Goal: Information Seeking & Learning: Learn about a topic

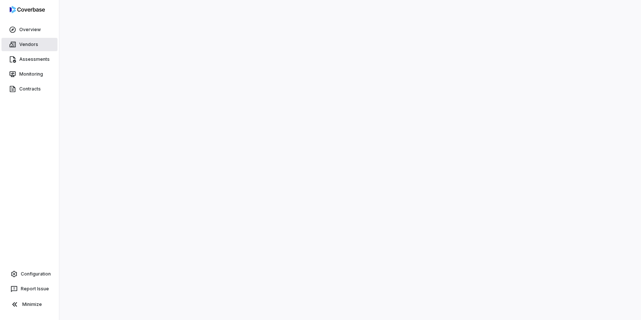
click at [32, 45] on link "Vendors" at bounding box center [29, 44] width 56 height 13
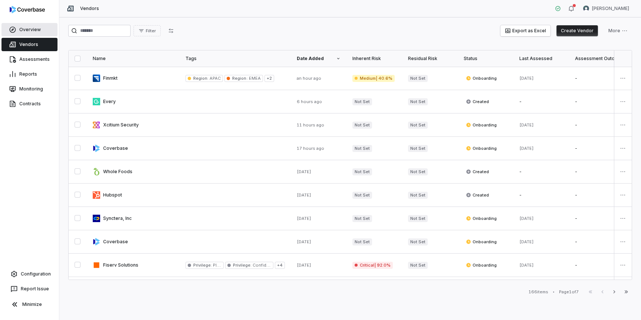
click at [34, 30] on link "Overview" at bounding box center [29, 29] width 56 height 13
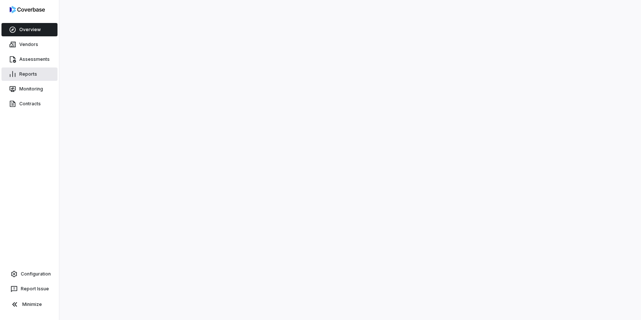
click at [26, 77] on link "Reports" at bounding box center [29, 74] width 56 height 13
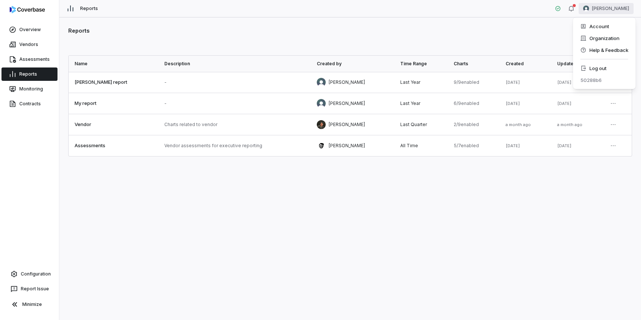
click at [619, 11] on html "Overview Vendors Assessments Reports Monitoring Contracts Configuration Report …" at bounding box center [320, 160] width 641 height 320
click at [595, 68] on div "Log out" at bounding box center [604, 68] width 57 height 12
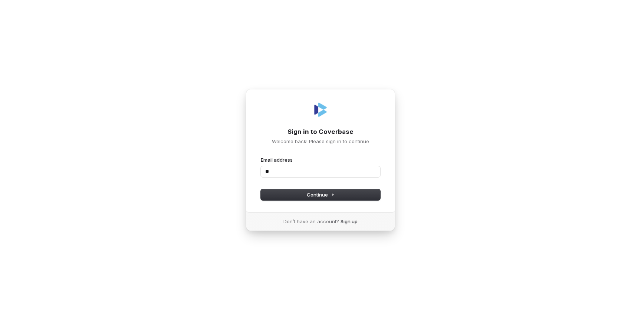
type input "***"
click at [0, 320] on com-1password-button at bounding box center [0, 320] width 0 height 0
type input "**********"
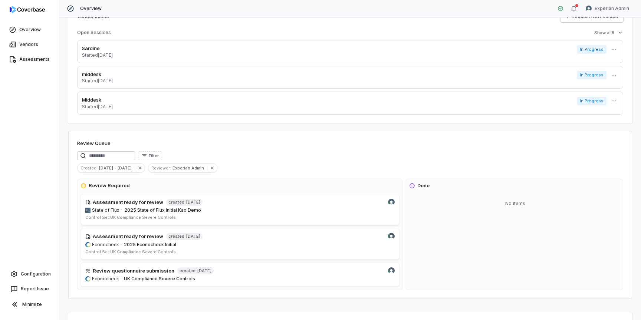
scroll to position [33, 0]
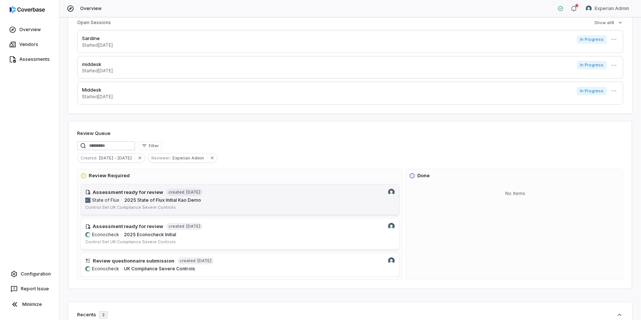
click at [391, 192] on img at bounding box center [391, 192] width 7 height 7
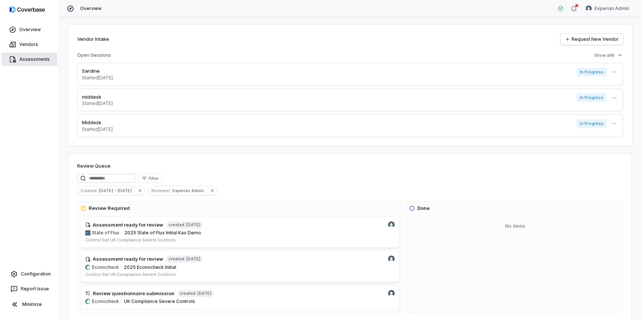
click at [30, 57] on link "Assessments" at bounding box center [29, 59] width 56 height 13
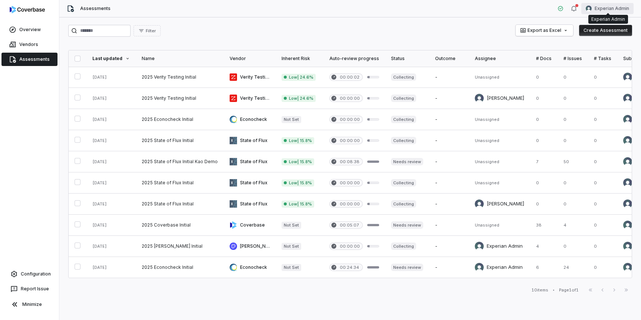
click at [595, 10] on html "Overview Vendors Assessments Configuration Report Issue Minimize Assessments Ex…" at bounding box center [320, 160] width 641 height 320
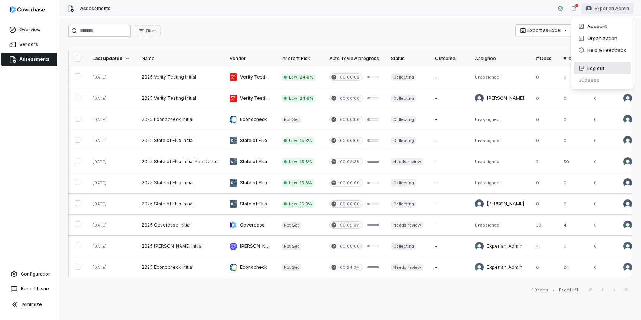
click at [592, 67] on div "Log out" at bounding box center [602, 68] width 57 height 12
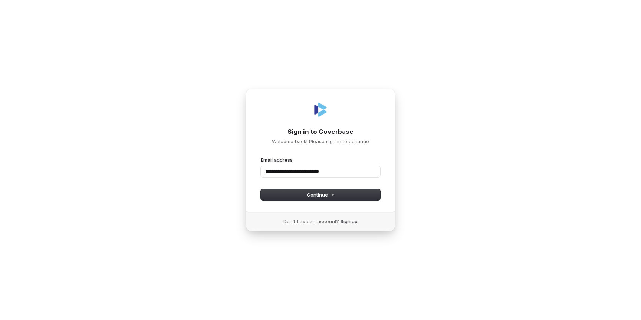
type input "**********"
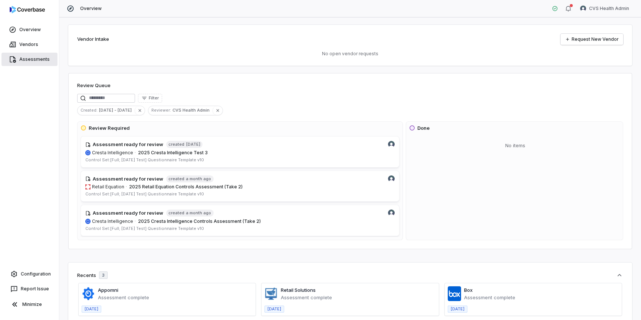
click at [21, 60] on link "Assessments" at bounding box center [29, 59] width 56 height 13
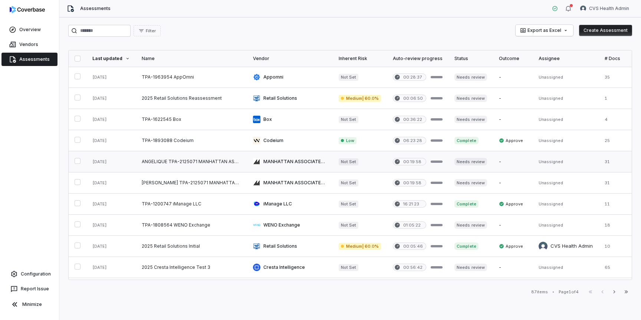
click at [196, 165] on link at bounding box center [191, 161] width 111 height 21
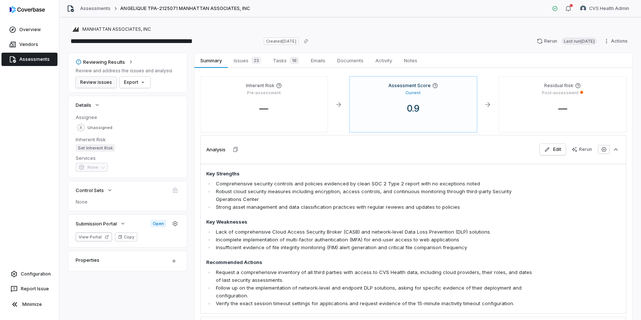
click at [109, 85] on button "Review issues" at bounding box center [96, 82] width 41 height 11
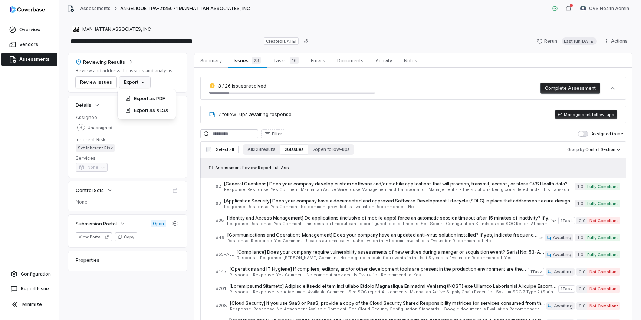
click at [138, 83] on html "**********" at bounding box center [320, 160] width 641 height 320
click at [145, 100] on div "Export as PDF" at bounding box center [147, 98] width 52 height 12
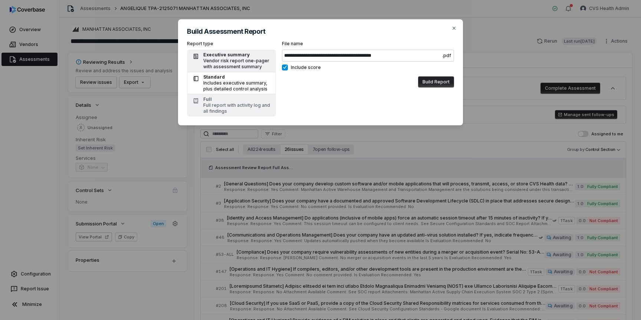
click at [234, 64] on div "Vendor risk report one-pager with assessment summary" at bounding box center [237, 64] width 68 height 12
type input "**********"
click at [430, 83] on button "Build Report" at bounding box center [436, 81] width 36 height 11
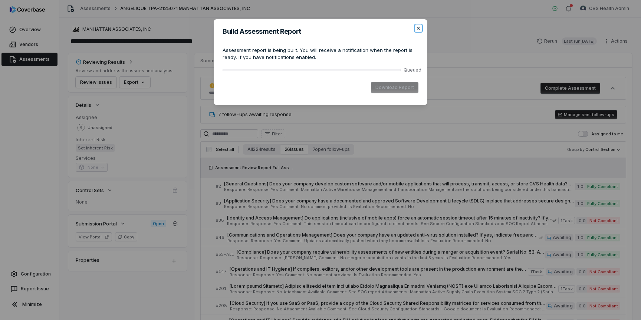
click at [416, 27] on icon "button" at bounding box center [418, 28] width 6 height 6
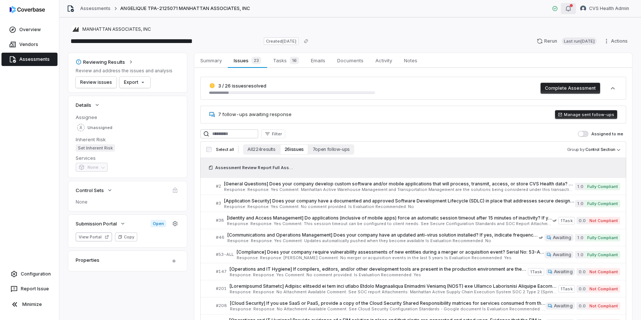
click at [566, 6] on button "button" at bounding box center [568, 8] width 15 height 11
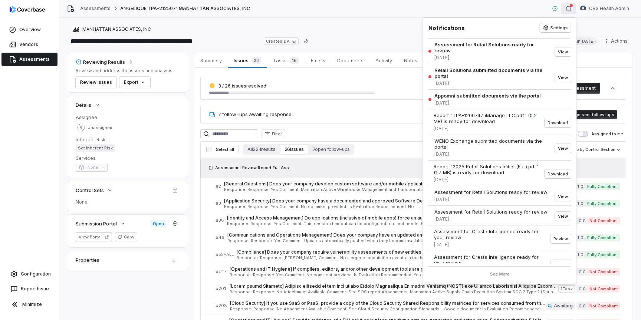
click at [568, 10] on icon "button" at bounding box center [568, 8] width 5 height 5
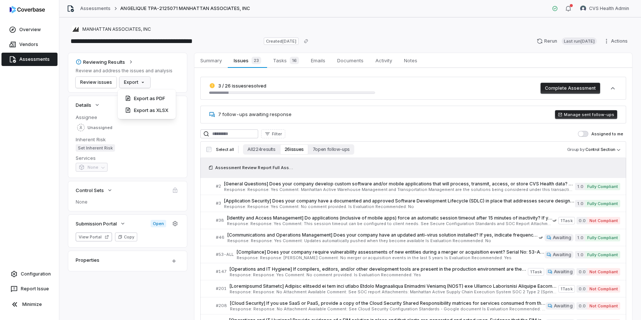
click at [135, 86] on html "**********" at bounding box center [320, 160] width 641 height 320
click at [144, 98] on div "Export as PDF" at bounding box center [147, 98] width 52 height 12
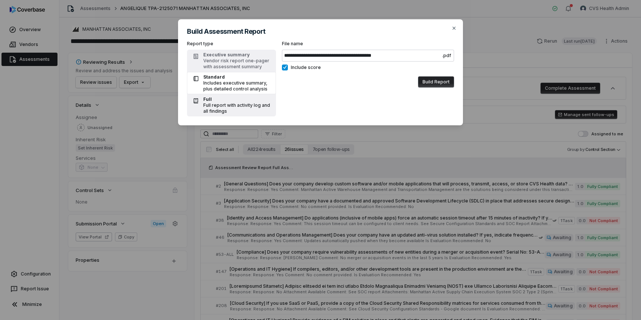
click at [224, 108] on div "Full report with activity log and all findings" at bounding box center [237, 108] width 68 height 12
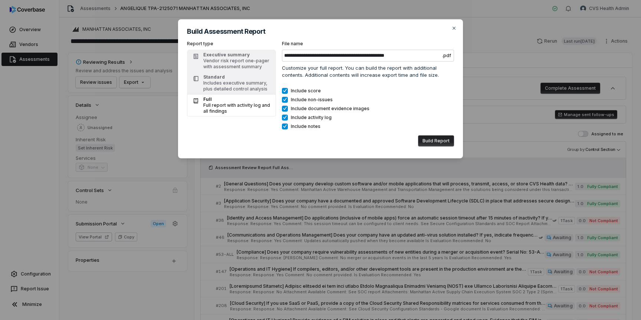
click at [285, 100] on button "Include non-issues" at bounding box center [285, 100] width 6 height 6
click at [285, 117] on button "Include activity log" at bounding box center [285, 118] width 6 height 6
click at [454, 27] on icon "button" at bounding box center [454, 28] width 3 height 3
type input "**********"
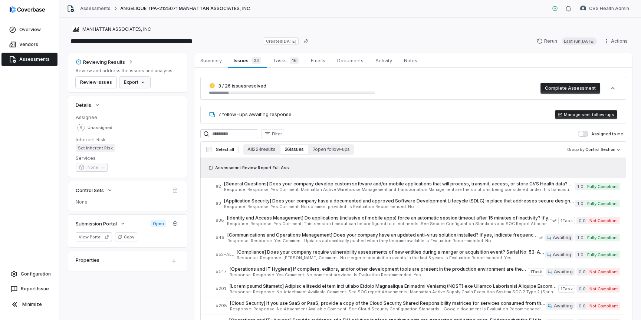
click at [145, 87] on html "**********" at bounding box center [320, 160] width 641 height 320
click at [152, 112] on div "Export as XLSX" at bounding box center [147, 110] width 52 height 12
click at [384, 198] on html "**********" at bounding box center [320, 160] width 641 height 320
click at [206, 60] on span "Summary" at bounding box center [210, 61] width 27 height 10
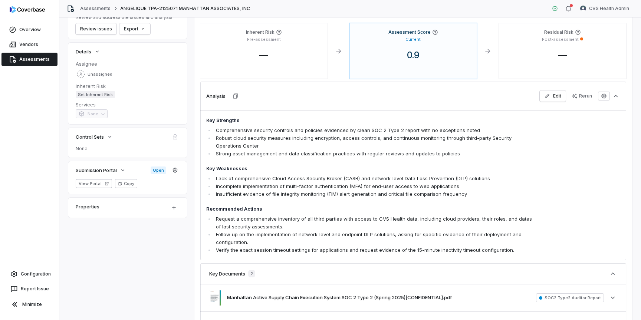
scroll to position [76, 0]
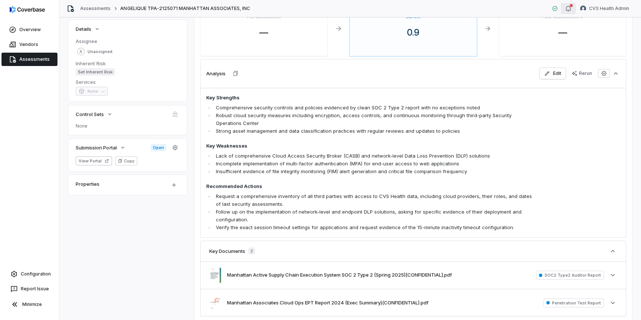
click at [569, 9] on icon "button" at bounding box center [568, 9] width 6 height 6
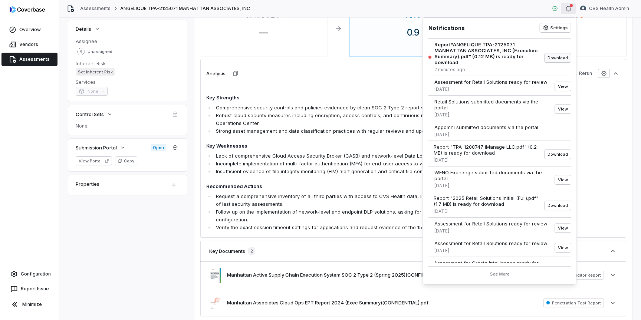
click at [556, 58] on button "Download" at bounding box center [558, 57] width 26 height 9
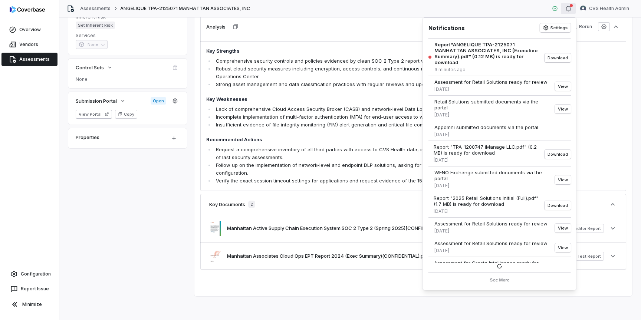
scroll to position [0, 0]
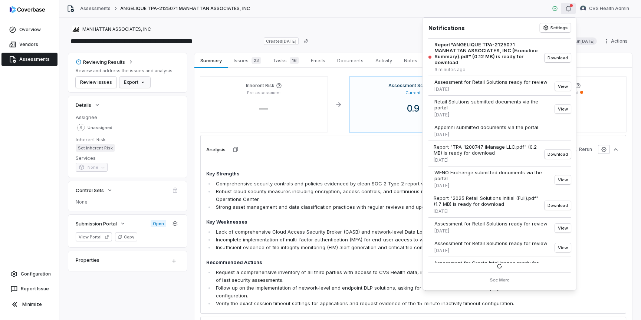
click at [137, 80] on html "**********" at bounding box center [320, 160] width 641 height 320
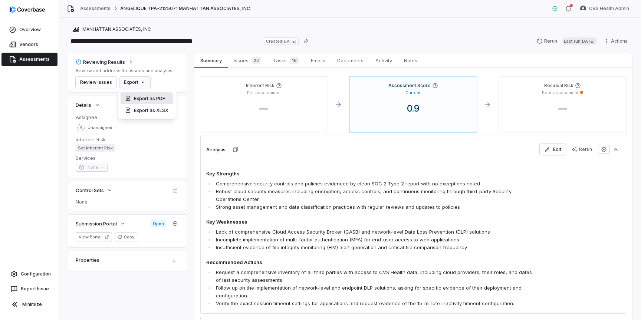
click at [155, 98] on div "Export as PDF" at bounding box center [147, 98] width 52 height 12
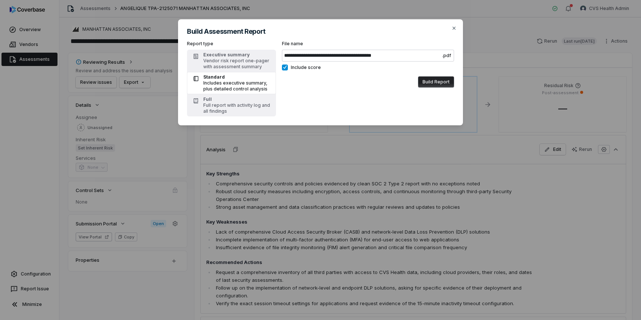
click at [253, 88] on div "Includes executive summary, plus detailed control analysis" at bounding box center [237, 86] width 68 height 12
click at [432, 82] on button "Build Report" at bounding box center [436, 81] width 36 height 11
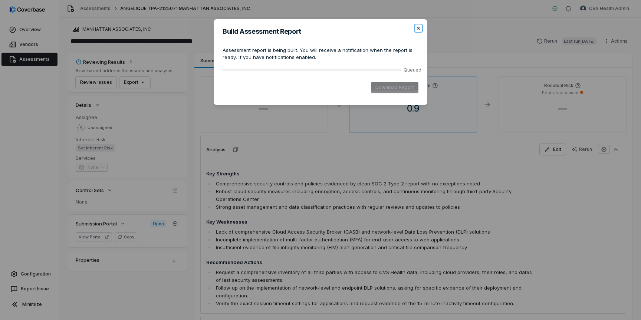
click at [419, 29] on icon "button" at bounding box center [418, 28] width 3 height 3
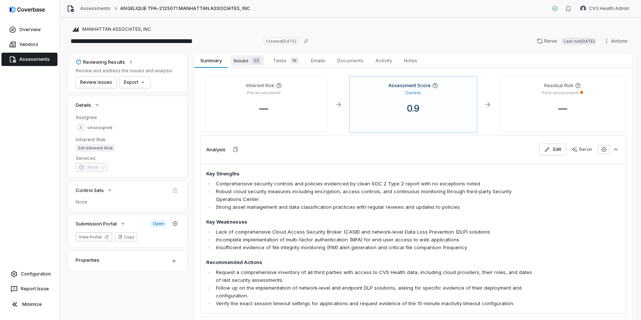
click at [242, 62] on span "Issues 23" at bounding box center [247, 60] width 33 height 10
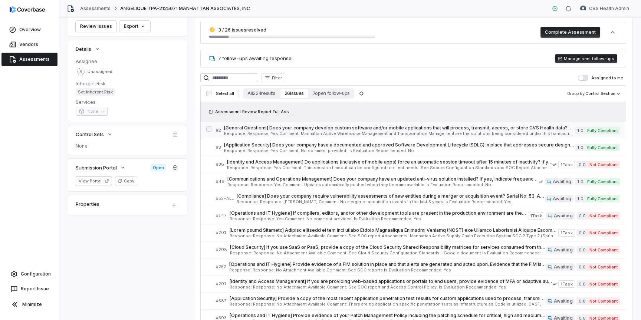
scroll to position [70, 0]
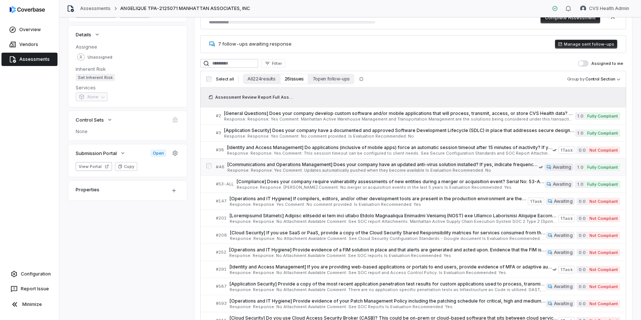
click at [284, 161] on link "# 46 [Communications and Operations Management] Does your company have an updat…" at bounding box center [418, 167] width 404 height 17
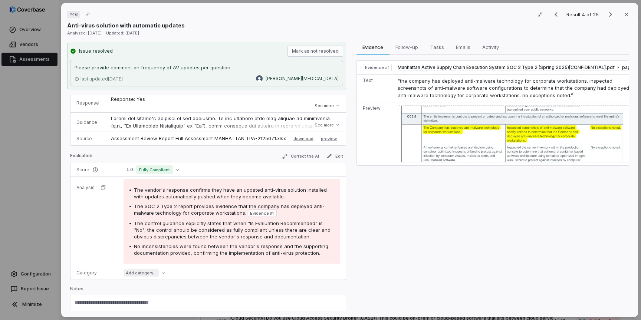
scroll to position [67, 0]
click at [335, 127] on button "See more" at bounding box center [327, 124] width 30 height 13
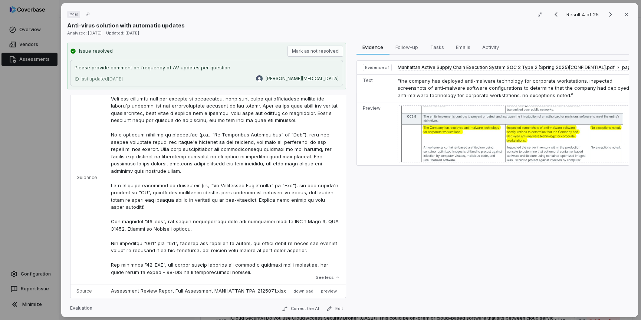
scroll to position [92, 0]
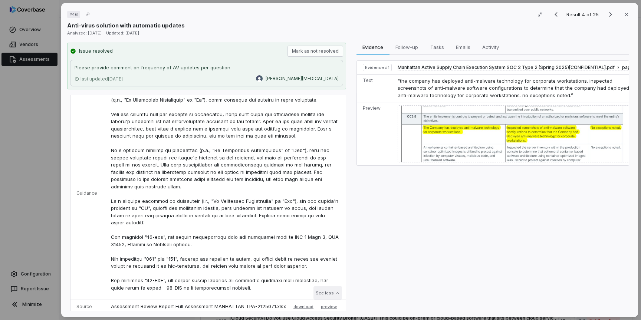
click at [333, 295] on button "See less" at bounding box center [327, 292] width 29 height 13
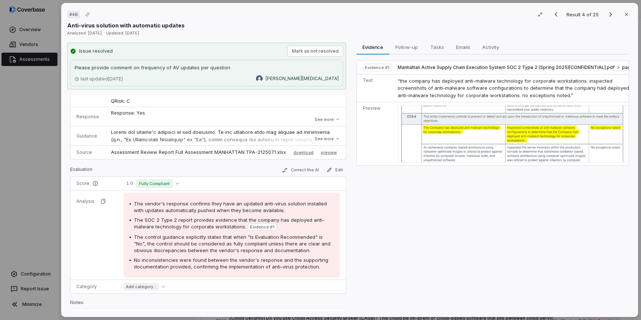
scroll to position [82, 0]
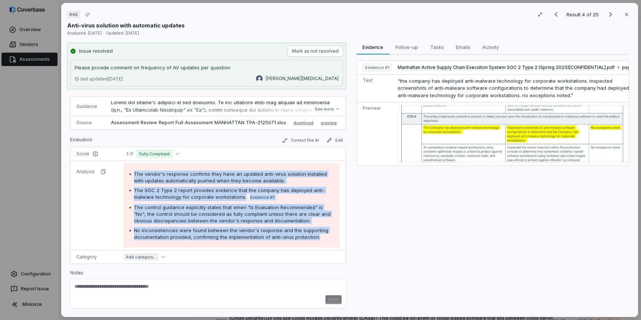
drag, startPoint x: 132, startPoint y: 170, endPoint x: 204, endPoint y: 247, distance: 105.5
click at [204, 247] on div "The vendor's response confirms they have an updated anti-virus solution install…" at bounding box center [232, 205] width 216 height 85
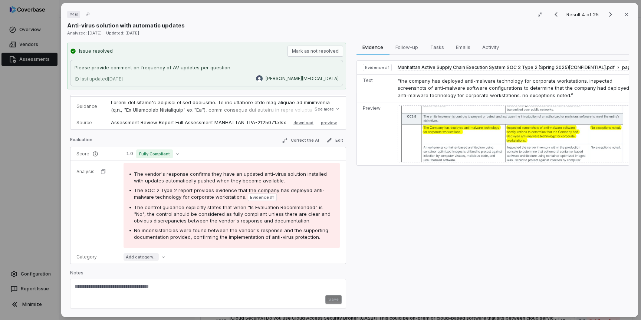
click at [174, 146] on div "Evaluation Correct the AI Edit" at bounding box center [208, 141] width 276 height 11
click at [176, 154] on icon "button" at bounding box center [177, 154] width 3 height 2
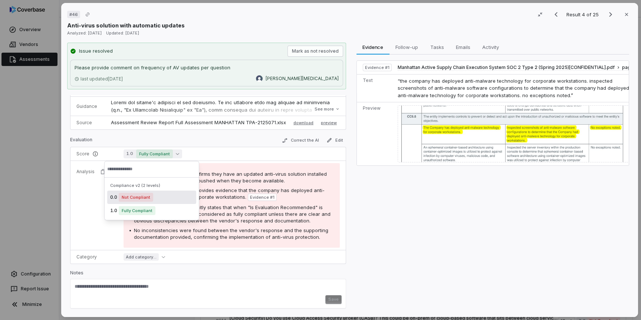
click at [197, 142] on div "Evaluation Correct the AI Edit" at bounding box center [208, 141] width 276 height 11
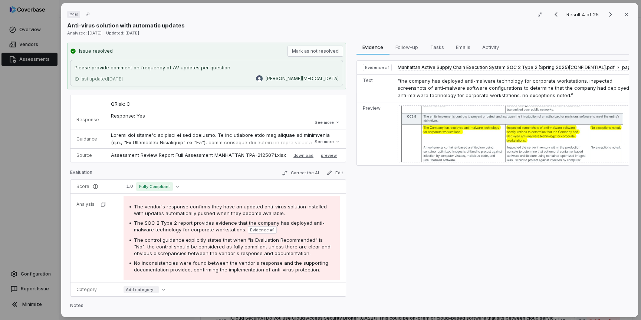
scroll to position [0, 0]
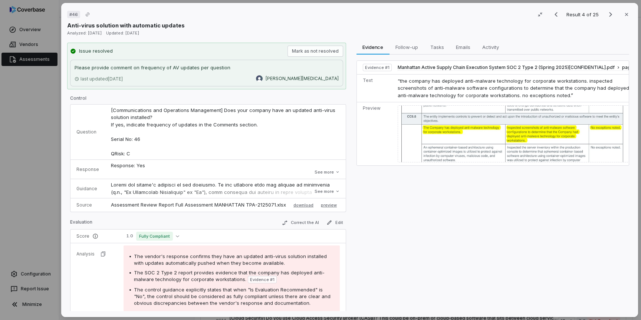
click at [127, 113] on td "[Communications and Operations Management] Does your company have an updated an…" at bounding box center [225, 132] width 241 height 55
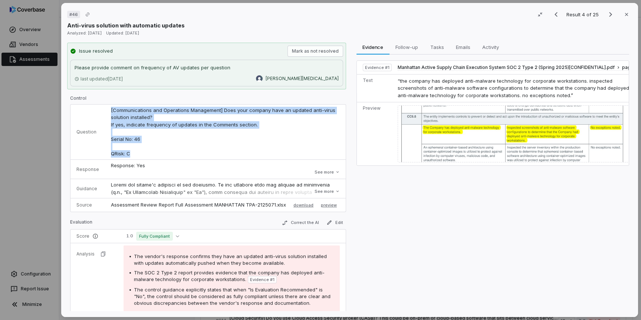
drag, startPoint x: 109, startPoint y: 109, endPoint x: 144, endPoint y: 153, distance: 55.7
click at [144, 153] on td "[Communications and Operations Management] Does your company have an updated an…" at bounding box center [225, 132] width 241 height 55
click at [156, 137] on td "[Communications and Operations Management] Does your company have an updated an…" at bounding box center [225, 132] width 241 height 55
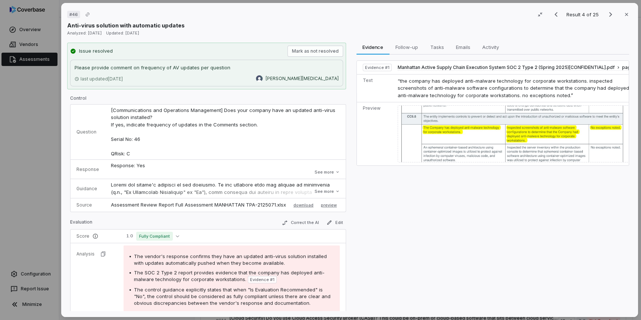
click at [156, 137] on td "[Communications and Operations Management] Does your company have an updated an…" at bounding box center [225, 132] width 241 height 55
click at [139, 166] on p "Response: Yes Comment: Updates automatically pushed when they become available …" at bounding box center [225, 180] width 229 height 36
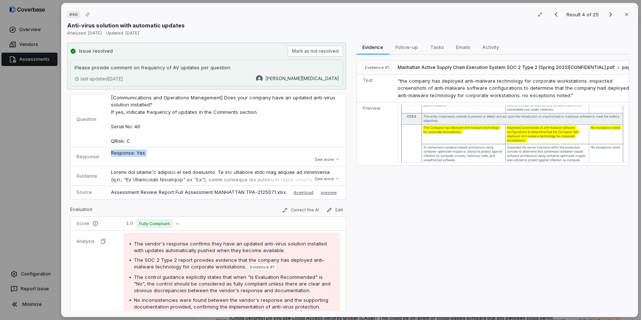
scroll to position [16, 0]
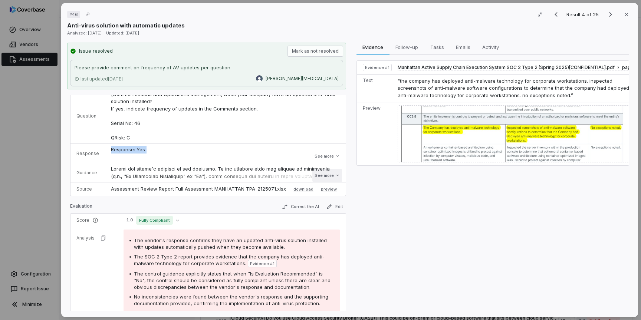
click at [329, 176] on button "See more" at bounding box center [327, 175] width 30 height 13
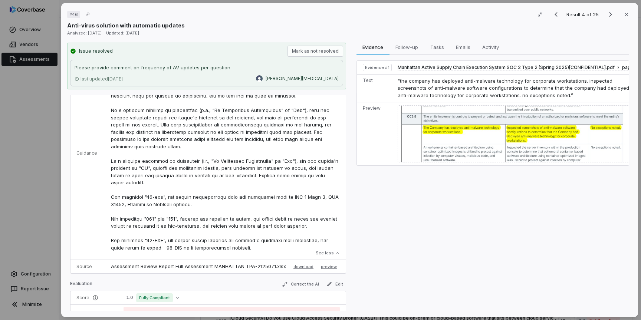
scroll to position [146, 0]
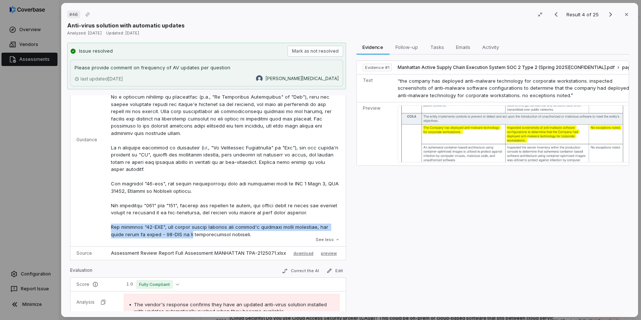
drag, startPoint x: 110, startPoint y: 229, endPoint x: 174, endPoint y: 234, distance: 63.7
click at [174, 234] on p at bounding box center [225, 137] width 229 height 203
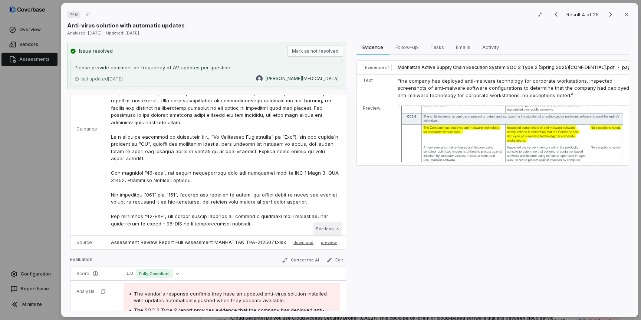
click at [326, 230] on button "See less" at bounding box center [327, 228] width 29 height 13
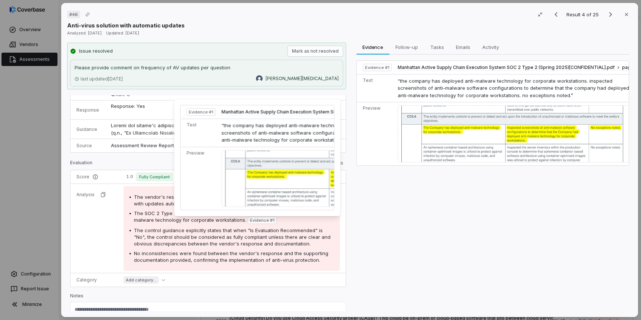
scroll to position [0, 0]
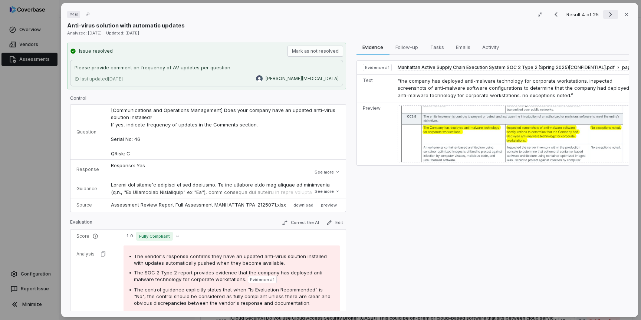
click at [613, 14] on icon "Next result" at bounding box center [610, 14] width 9 height 9
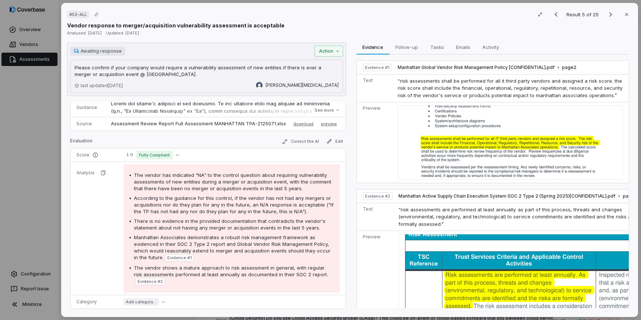
scroll to position [85, 0]
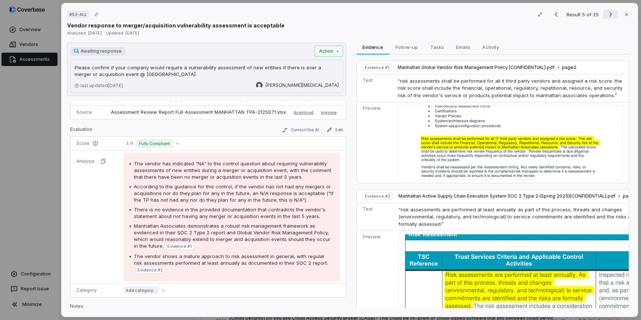
click at [611, 15] on icon "Next result" at bounding box center [610, 14] width 3 height 5
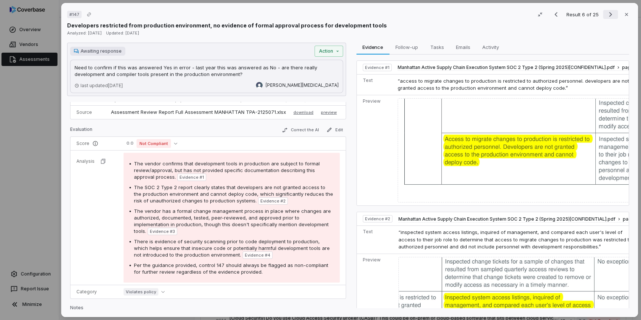
click at [612, 14] on icon "Next result" at bounding box center [610, 14] width 9 height 9
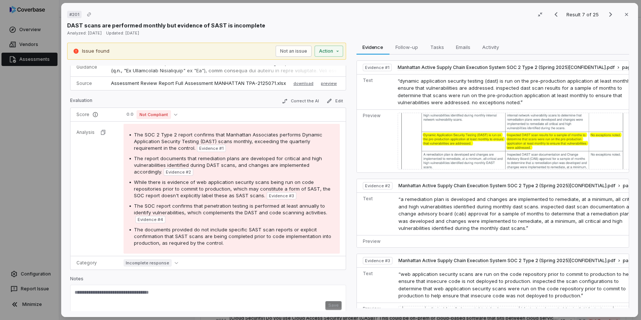
scroll to position [235, 0]
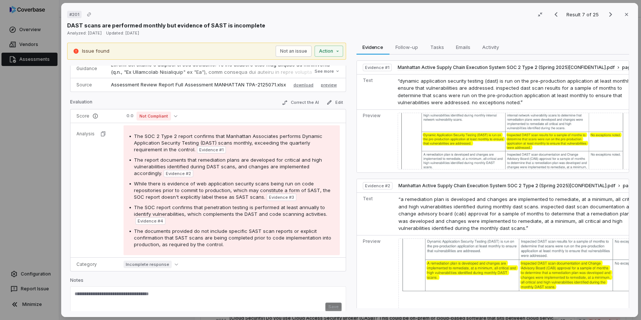
click at [598, 16] on p "Result 7 of 25" at bounding box center [583, 14] width 34 height 8
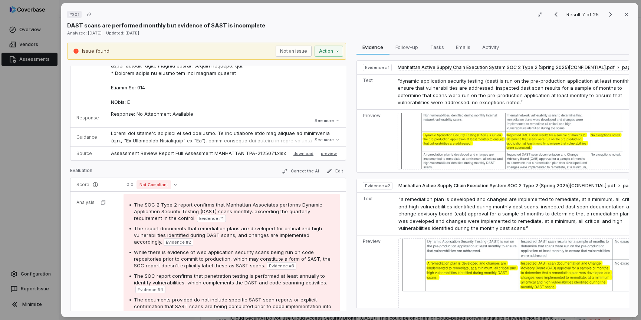
scroll to position [220, 0]
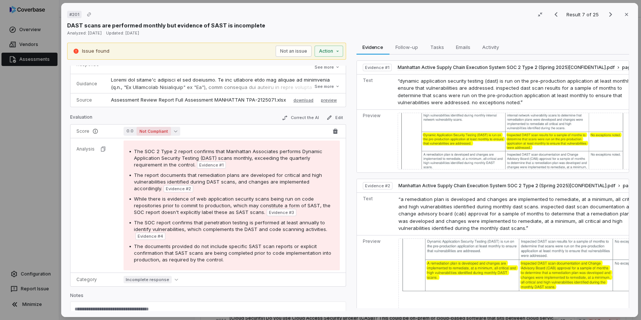
click at [175, 129] on icon "button" at bounding box center [175, 130] width 3 height 3
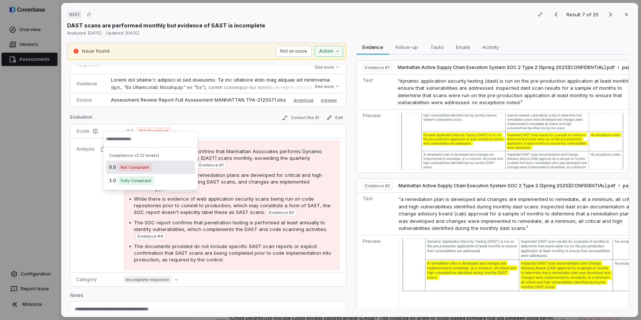
click at [203, 113] on div "Evaluation Correct the AI Edit" at bounding box center [208, 118] width 276 height 11
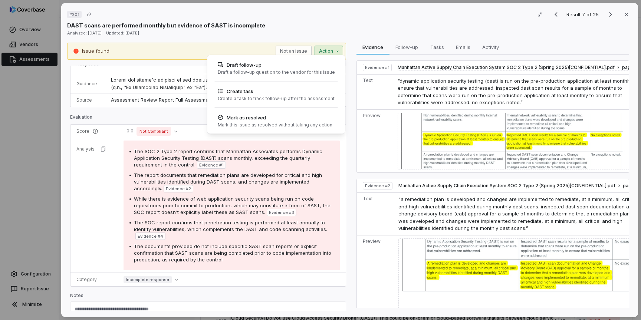
click at [336, 50] on div "# 201 Result 7 of 25 Close DAST scans are performed monthly but evidence of SAS…" at bounding box center [320, 160] width 641 height 320
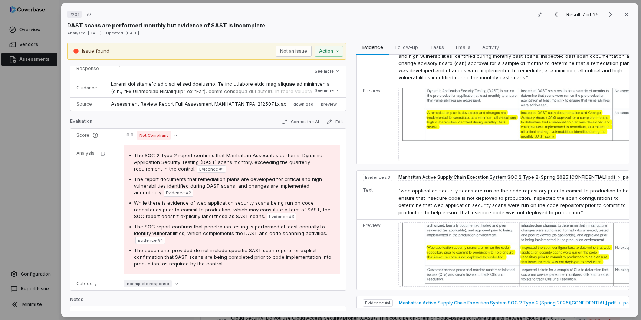
scroll to position [97, 0]
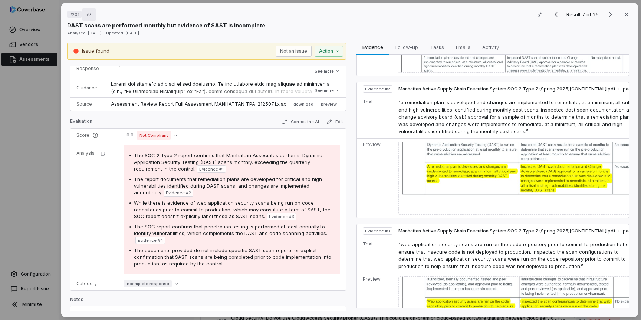
click at [91, 14] on icon "Copy link" at bounding box center [89, 14] width 4 height 4
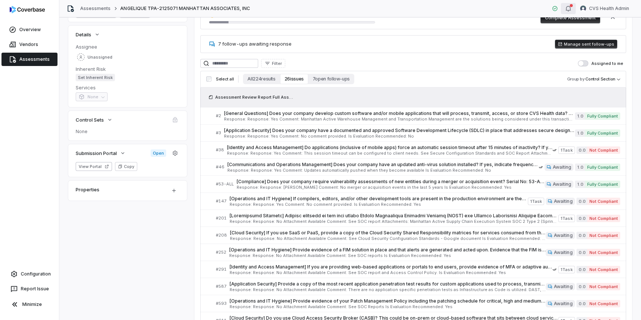
click at [568, 6] on icon "button" at bounding box center [568, 9] width 6 height 6
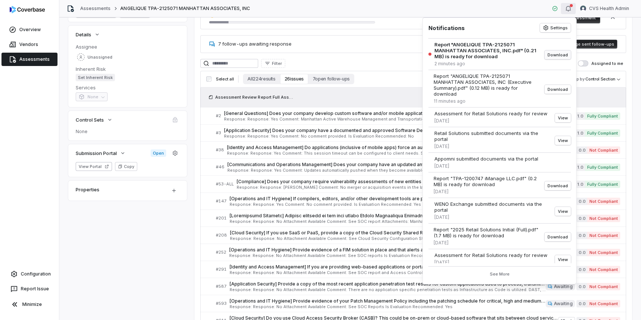
click at [561, 56] on button "Download" at bounding box center [558, 54] width 26 height 9
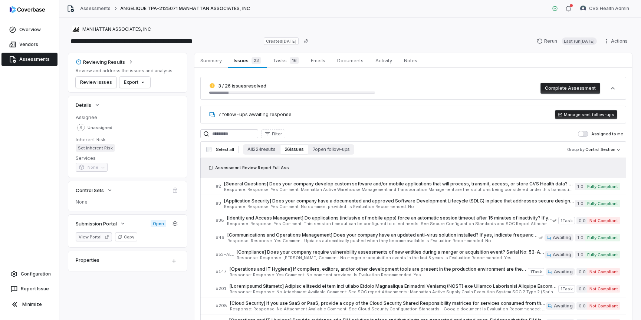
click at [89, 239] on button "View Portal" at bounding box center [94, 237] width 36 height 9
click at [361, 61] on span "Documents" at bounding box center [350, 61] width 32 height 10
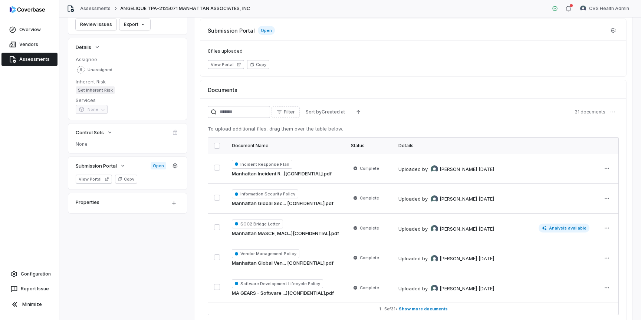
scroll to position [84, 0]
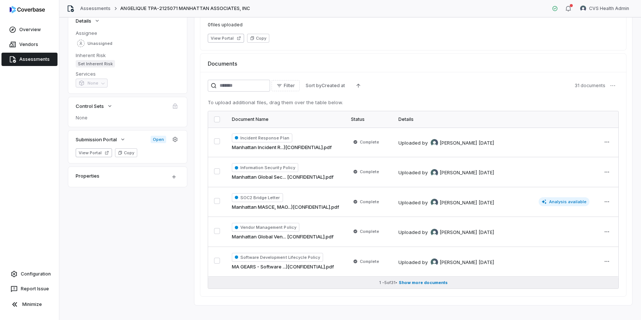
click at [433, 286] on button "1 - 5 of 31 • Show more documents" at bounding box center [413, 283] width 410 height 12
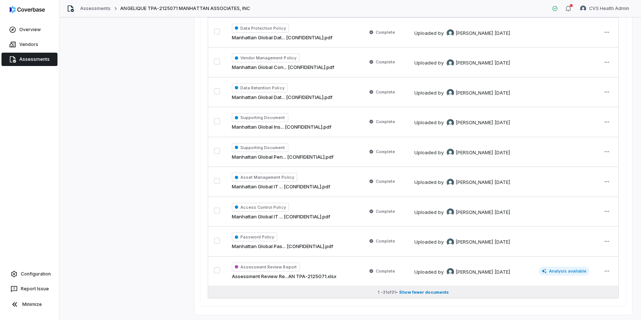
scroll to position [870, 0]
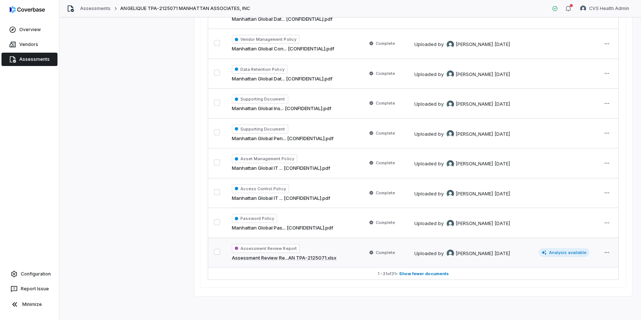
click at [321, 256] on link "Assessment Review Re...AN TPA-2125071.xlsx" at bounding box center [284, 257] width 105 height 7
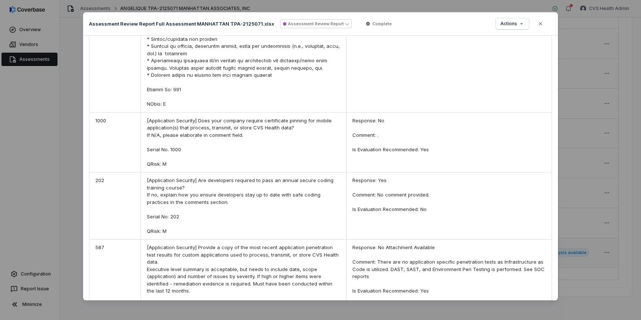
scroll to position [1770, 0]
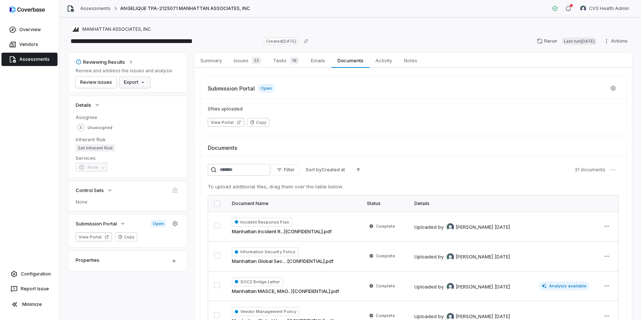
click at [142, 84] on html "**********" at bounding box center [320, 160] width 641 height 320
click at [174, 261] on html "**********" at bounding box center [320, 160] width 641 height 320
click at [144, 287] on html "**********" at bounding box center [320, 160] width 641 height 320
click at [28, 45] on link "Vendors" at bounding box center [29, 44] width 56 height 13
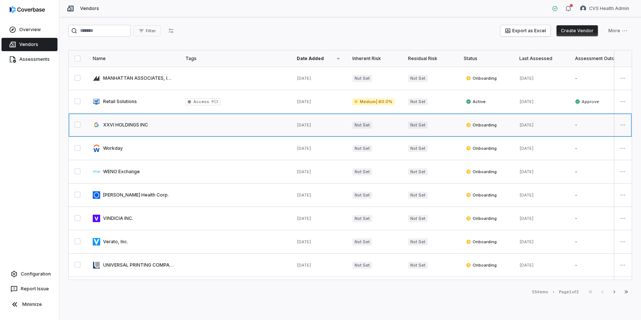
click at [145, 126] on link at bounding box center [133, 125] width 93 height 23
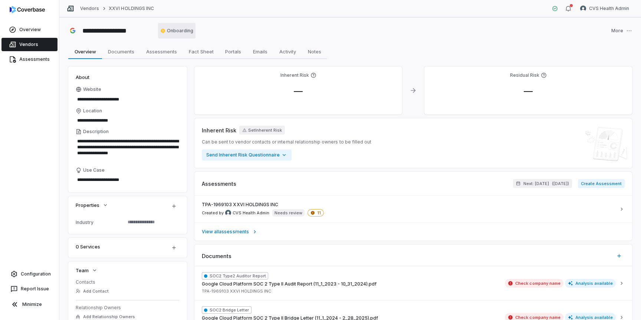
click at [181, 32] on html "**********" at bounding box center [320, 160] width 641 height 320
click at [322, 28] on html "**********" at bounding box center [320, 160] width 641 height 320
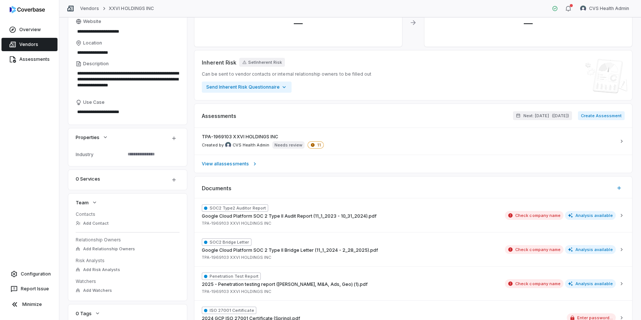
scroll to position [74, 0]
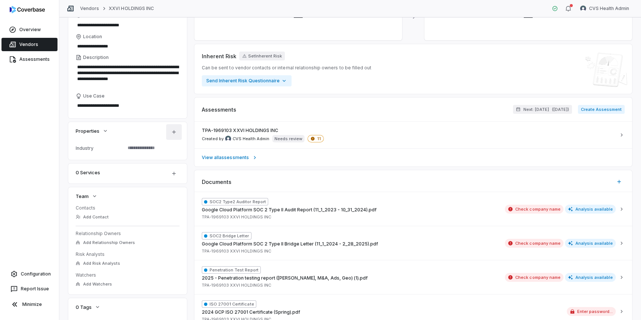
click at [175, 130] on html "**********" at bounding box center [320, 160] width 641 height 320
click at [197, 176] on div "Add Custom Field" at bounding box center [200, 174] width 62 height 12
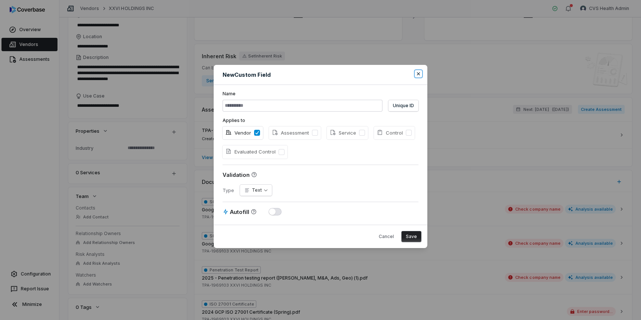
click at [419, 73] on icon "button" at bounding box center [418, 74] width 6 height 6
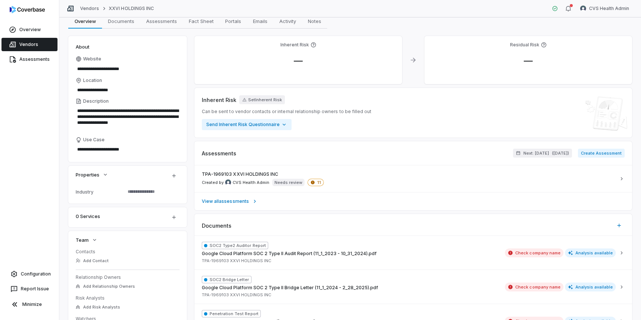
scroll to position [0, 0]
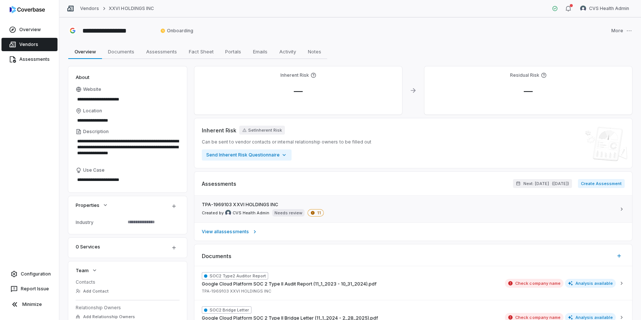
click at [337, 206] on div "TPA-1969103 XXVI HOLDINGS INC Created by CVS Health Admin Needs review 11" at bounding box center [409, 209] width 414 height 15
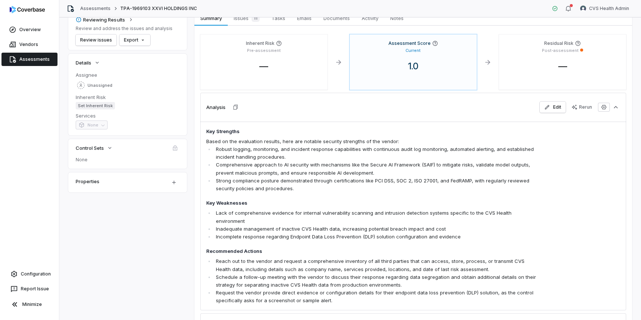
scroll to position [49, 0]
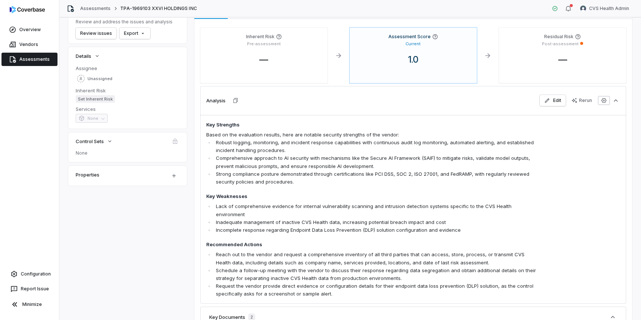
click at [603, 102] on icon "button" at bounding box center [603, 100] width 5 height 5
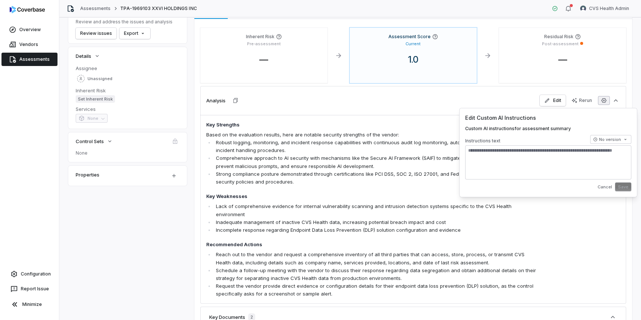
type textarea "*"
click at [398, 181] on li "Strong compliance posture demonstrated through certifications like PCI DSS, SOC…" at bounding box center [375, 178] width 323 height 16
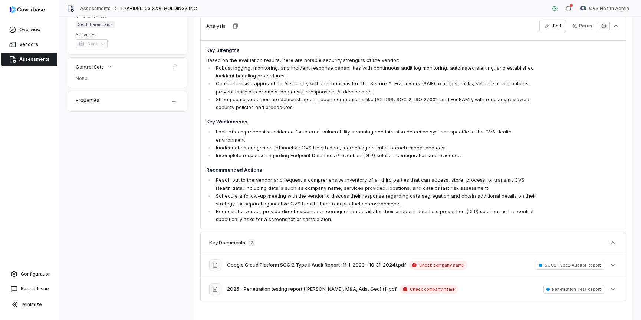
scroll to position [147, 0]
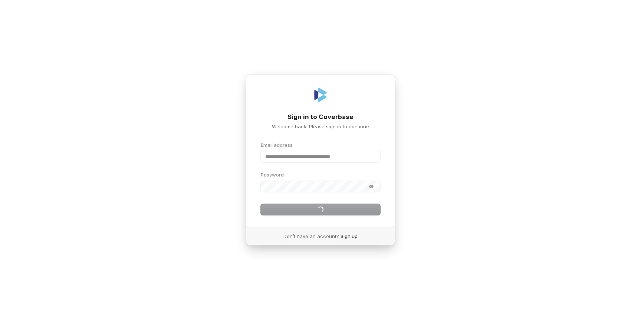
type input "**********"
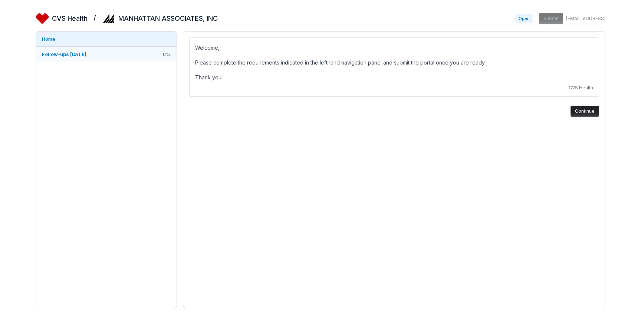
click at [131, 57] on link "Follow-ups [DATE] 0 %" at bounding box center [106, 54] width 141 height 15
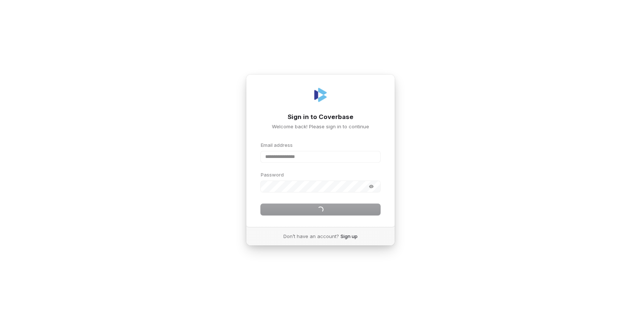
type input "**********"
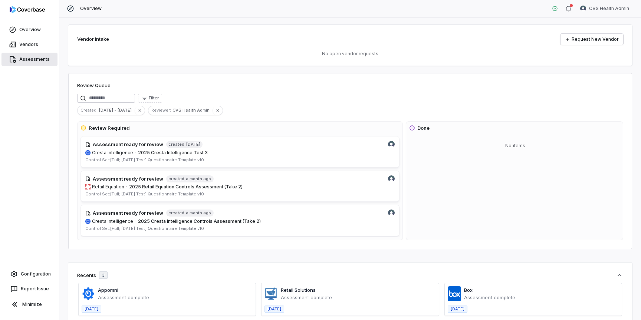
click at [30, 61] on link "Assessments" at bounding box center [29, 59] width 56 height 13
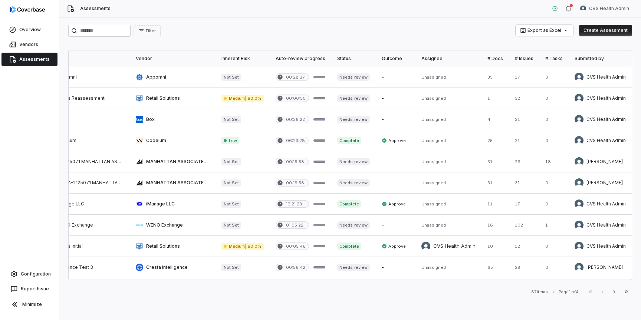
scroll to position [0, 167]
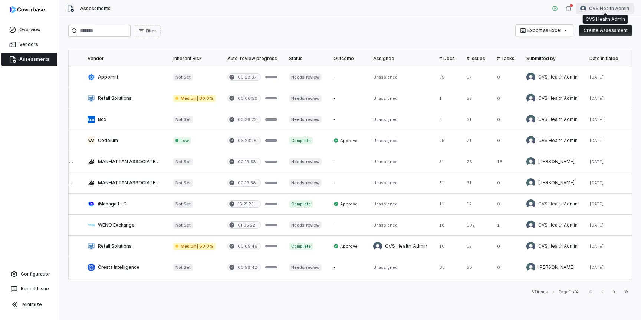
click at [611, 8] on html "Overview Vendors Assessments Configuration Report Issue Minimize Assessments CV…" at bounding box center [320, 160] width 641 height 320
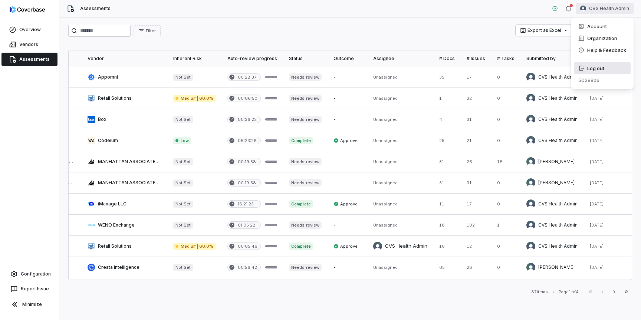
click at [593, 72] on div "Log out" at bounding box center [602, 68] width 57 height 12
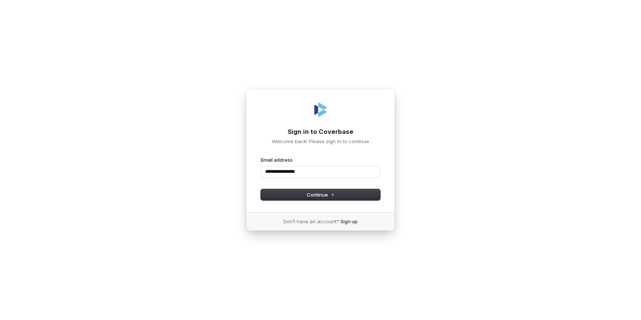
type input "**********"
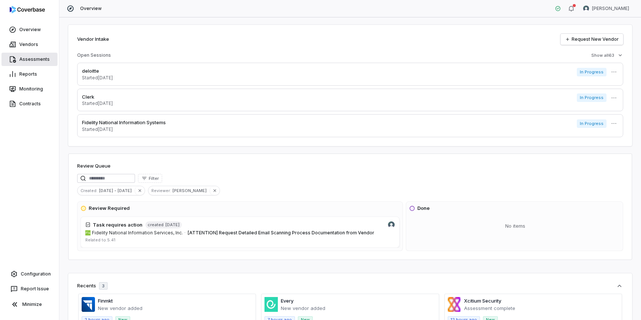
click at [31, 58] on link "Assessments" at bounding box center [29, 59] width 56 height 13
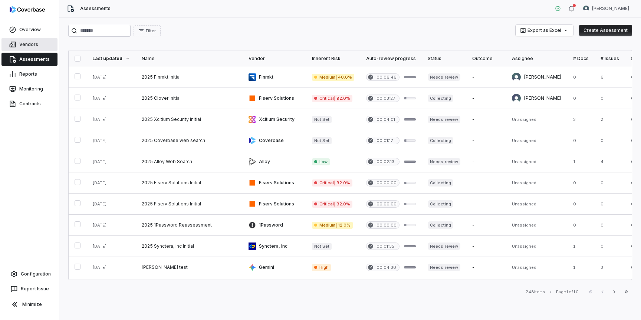
click at [32, 43] on link "Vendors" at bounding box center [29, 44] width 56 height 13
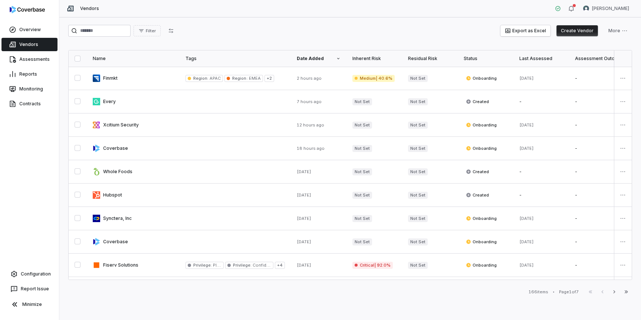
scroll to position [126, 0]
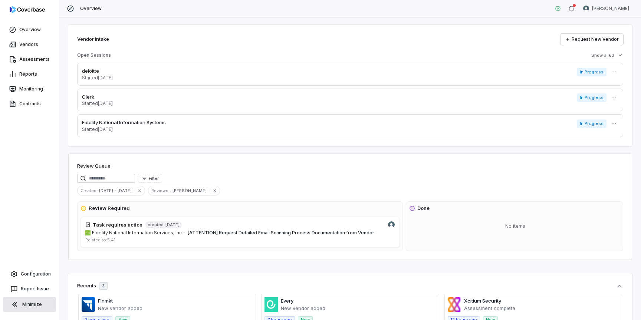
click at [42, 303] on button "Minimize" at bounding box center [29, 304] width 53 height 15
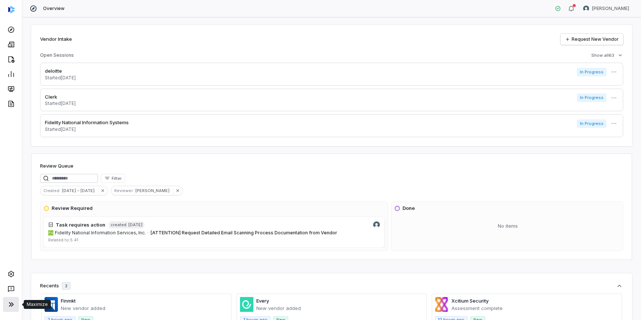
click at [10, 303] on icon at bounding box center [11, 304] width 9 height 9
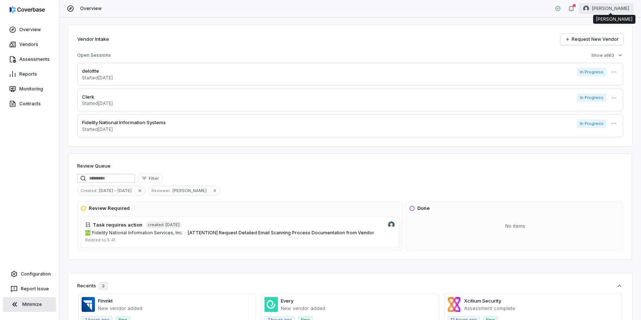
click at [618, 6] on html "Overview Vendors Assessments Reports Monitoring Contracts Configuration Report …" at bounding box center [320, 160] width 641 height 320
click at [594, 65] on div "Log out" at bounding box center [602, 68] width 57 height 12
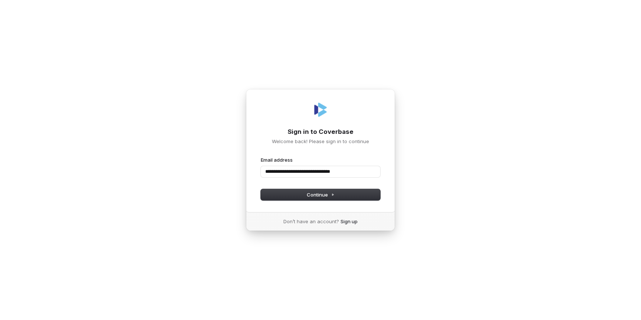
type input "**********"
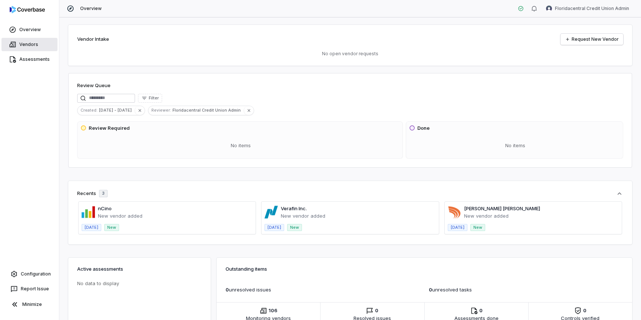
click at [37, 49] on link "Vendors" at bounding box center [29, 44] width 56 height 13
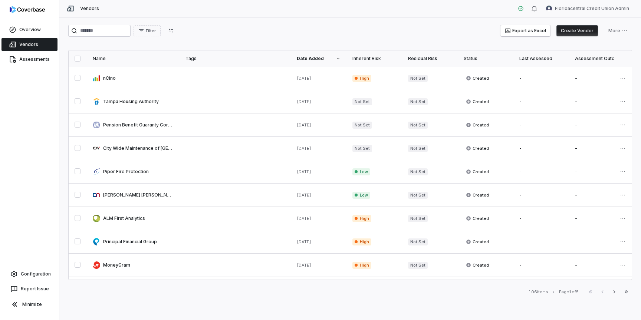
click at [387, 53] on th "Inherent Risk" at bounding box center [374, 58] width 56 height 16
click at [369, 59] on div "Inherent Risk" at bounding box center [374, 59] width 44 height 6
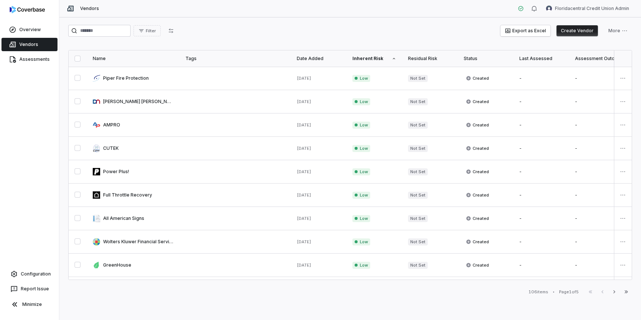
click at [369, 59] on div "Inherent Risk" at bounding box center [374, 59] width 44 height 6
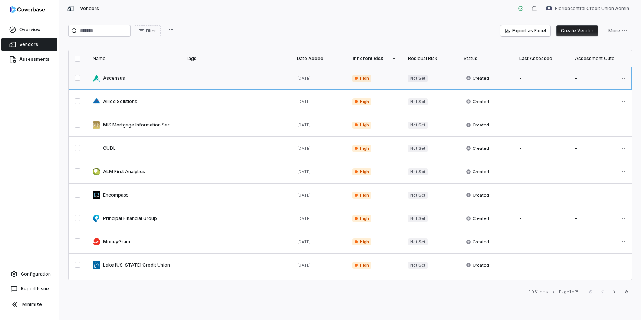
click at [136, 83] on link at bounding box center [133, 78] width 93 height 23
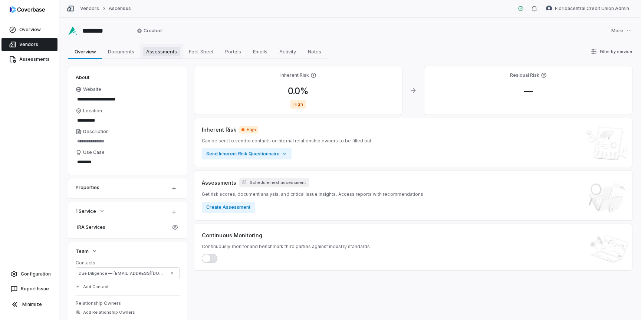
click at [167, 54] on span "Assessments" at bounding box center [161, 52] width 37 height 10
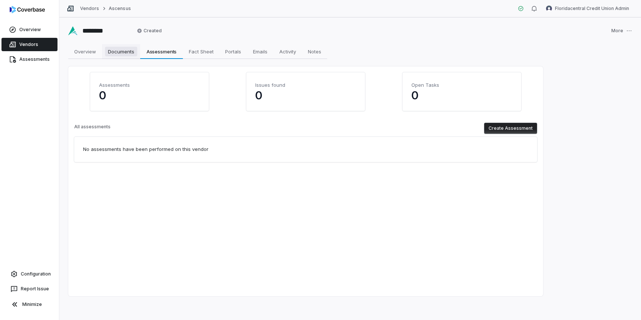
click at [115, 49] on span "Documents" at bounding box center [121, 52] width 32 height 10
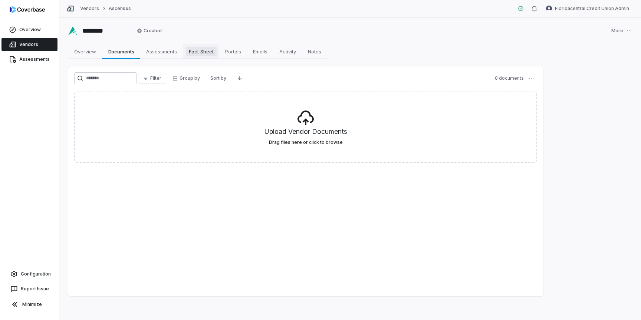
click at [197, 57] on link "Fact Sheet Fact Sheet" at bounding box center [201, 51] width 36 height 15
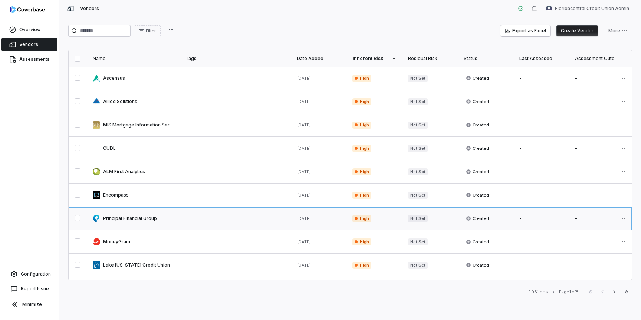
click at [123, 220] on link at bounding box center [133, 218] width 93 height 23
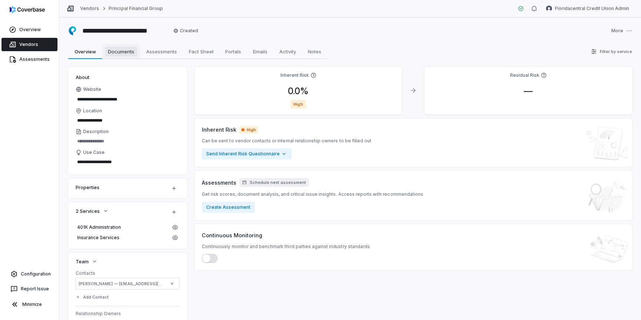
click at [126, 56] on span "Documents" at bounding box center [121, 52] width 32 height 10
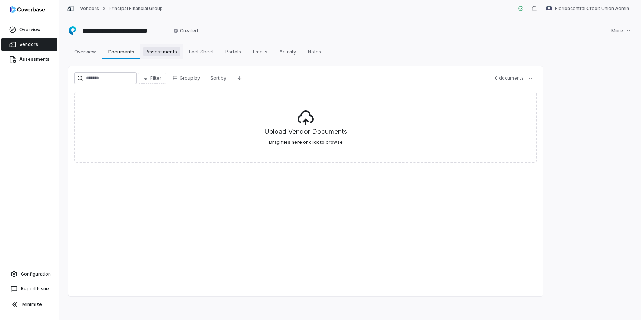
click at [167, 49] on span "Assessments" at bounding box center [161, 52] width 37 height 10
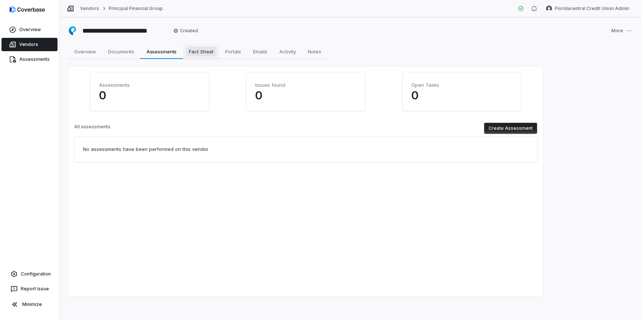
click at [206, 53] on span "Fact Sheet" at bounding box center [201, 52] width 31 height 10
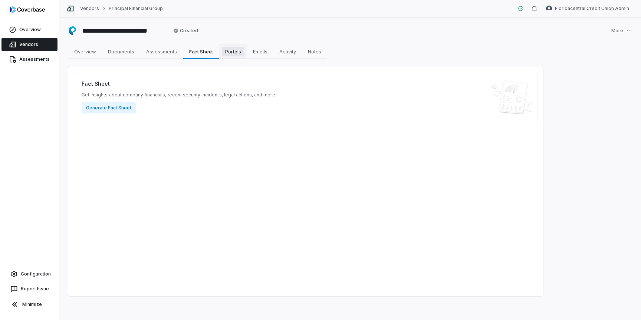
click at [229, 53] on span "Portals" at bounding box center [233, 52] width 22 height 10
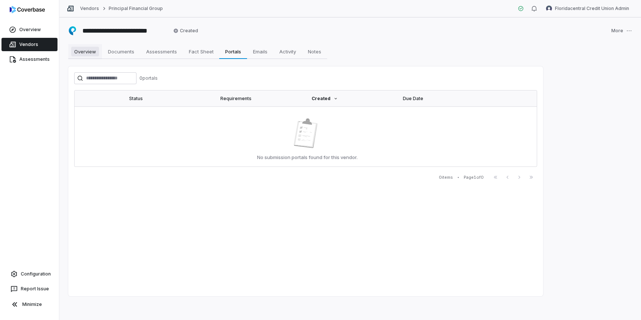
click at [82, 53] on span "Overview" at bounding box center [85, 52] width 28 height 10
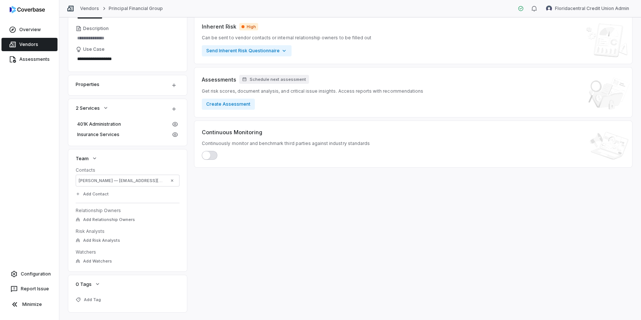
scroll to position [119, 0]
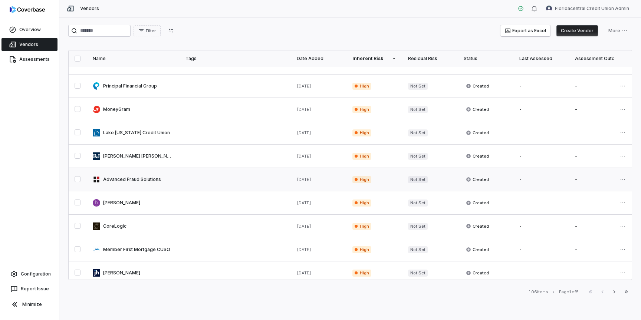
scroll to position [138, 0]
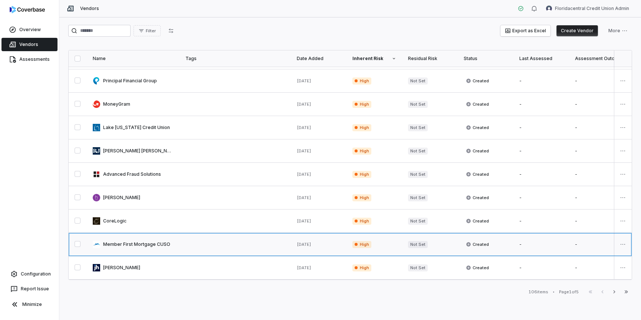
click at [131, 241] on link at bounding box center [133, 244] width 93 height 23
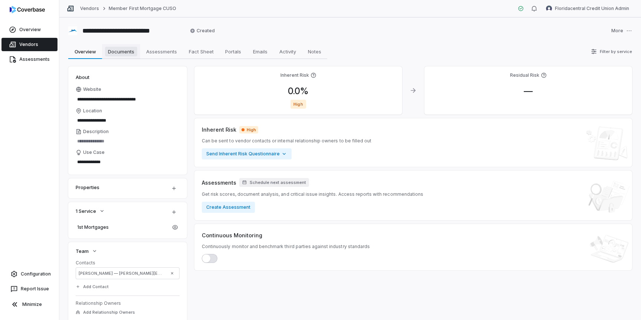
click at [126, 53] on span "Documents" at bounding box center [121, 52] width 32 height 10
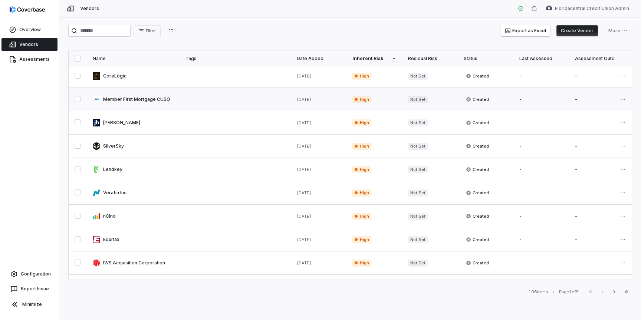
scroll to position [371, 0]
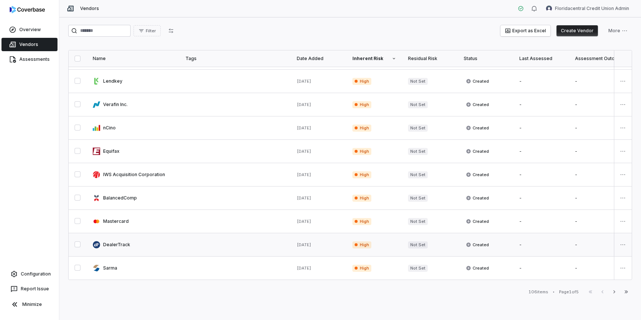
click at [145, 245] on link at bounding box center [133, 244] width 93 height 23
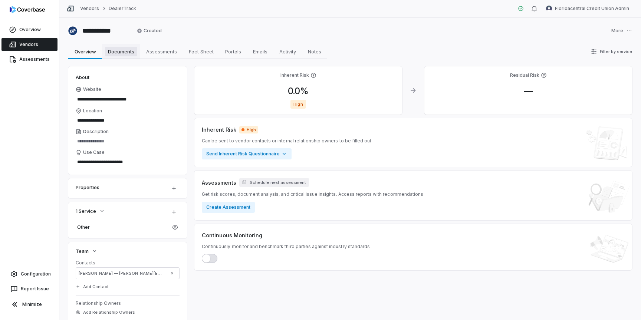
click at [120, 51] on span "Documents" at bounding box center [121, 52] width 32 height 10
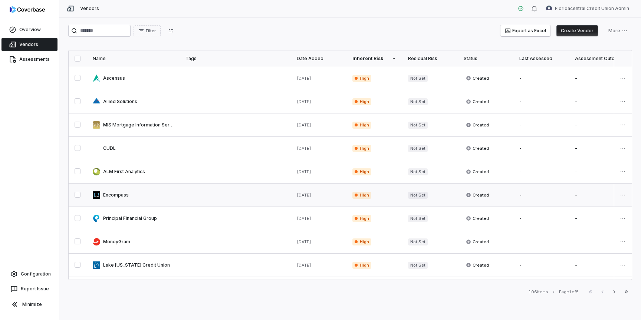
scroll to position [371, 0]
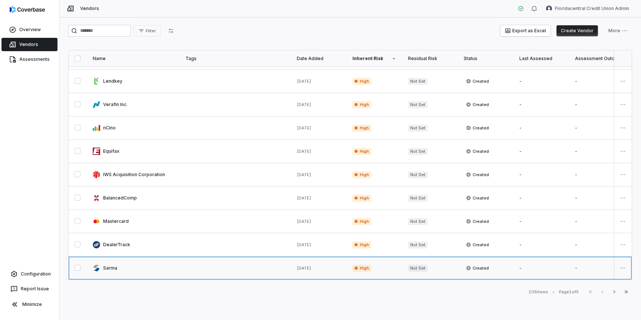
click at [171, 266] on link at bounding box center [133, 268] width 93 height 23
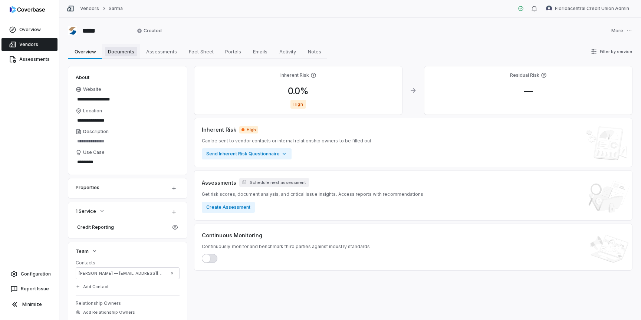
click at [123, 51] on span "Documents" at bounding box center [121, 52] width 32 height 10
click at [36, 60] on link "Assessments" at bounding box center [29, 59] width 56 height 13
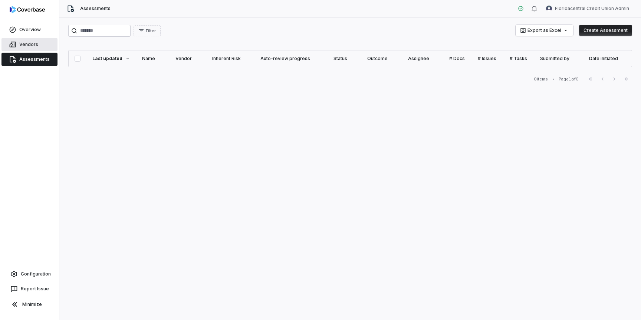
click at [33, 46] on link "Vendors" at bounding box center [29, 44] width 56 height 13
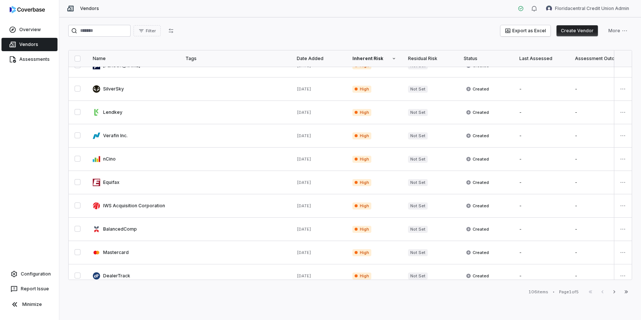
scroll to position [371, 0]
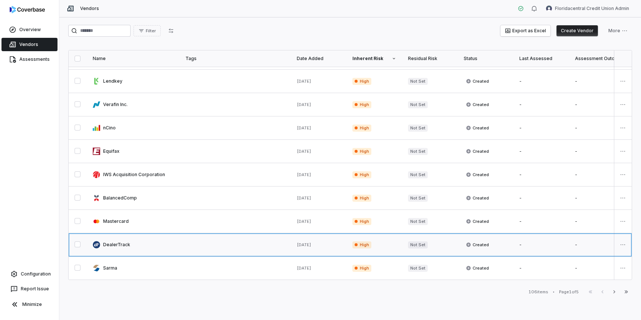
click at [201, 241] on link at bounding box center [235, 244] width 111 height 23
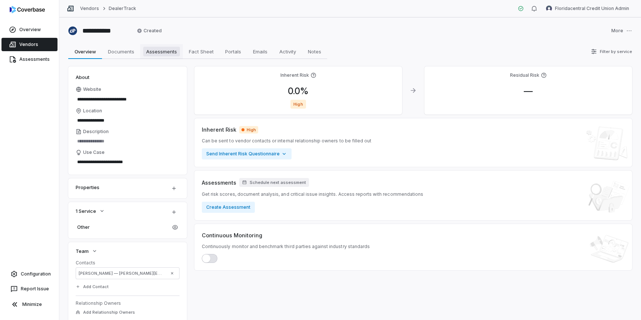
click at [155, 50] on span "Assessments" at bounding box center [161, 52] width 37 height 10
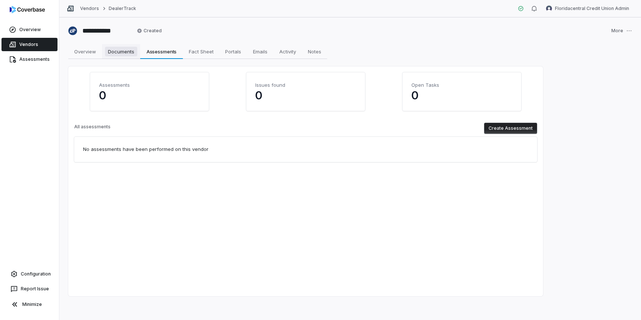
click at [127, 53] on span "Documents" at bounding box center [121, 52] width 32 height 10
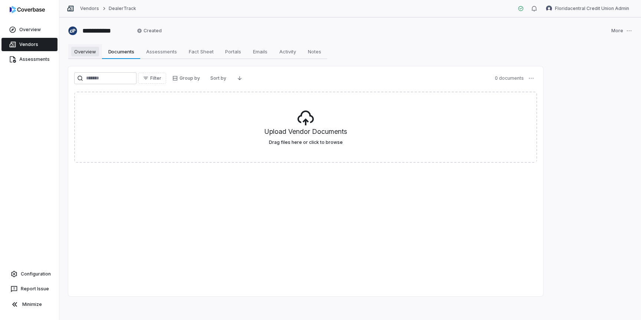
click at [91, 53] on span "Overview" at bounding box center [85, 52] width 28 height 10
type textarea "*"
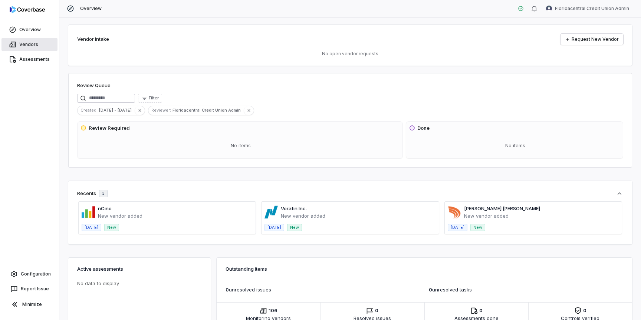
click at [31, 48] on link "Vendors" at bounding box center [29, 44] width 56 height 13
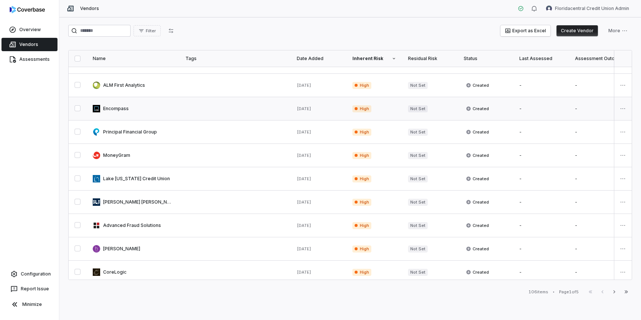
scroll to position [115, 0]
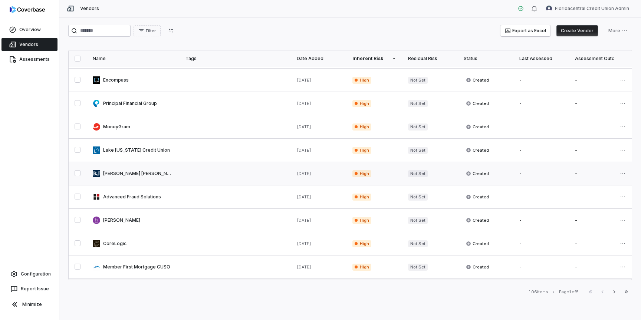
click at [154, 176] on link at bounding box center [133, 173] width 93 height 23
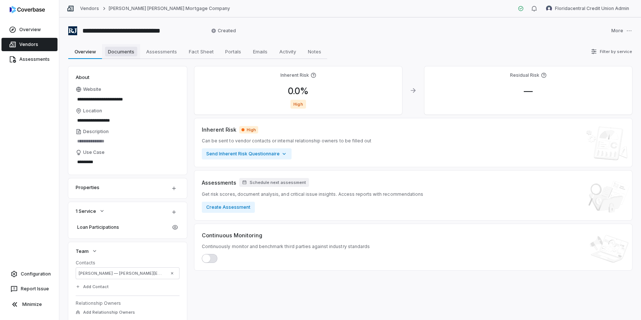
click at [125, 55] on span "Documents" at bounding box center [121, 52] width 32 height 10
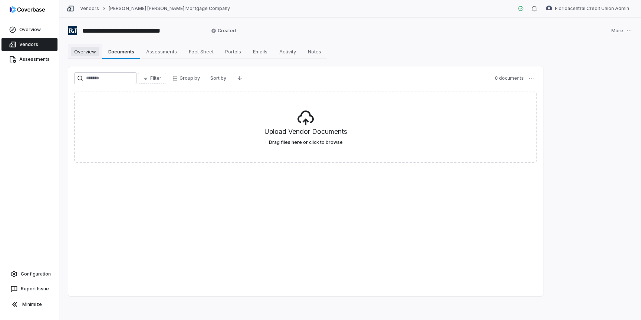
click at [93, 55] on span "Overview" at bounding box center [85, 52] width 28 height 10
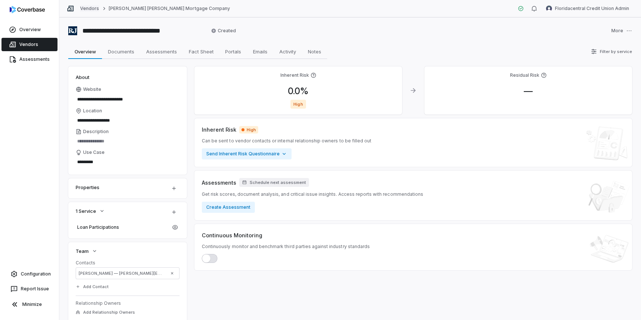
click at [89, 6] on link "Vendors" at bounding box center [89, 9] width 19 height 6
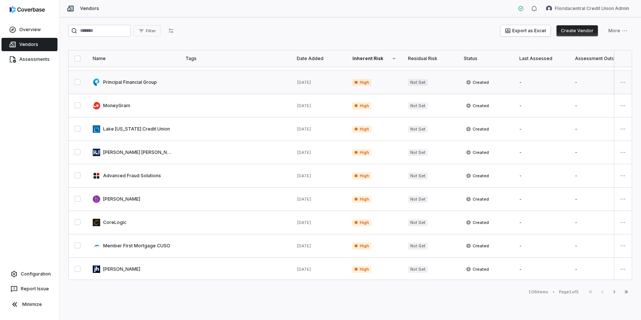
scroll to position [231, 0]
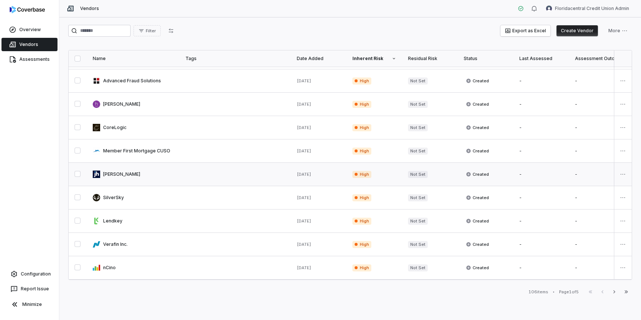
click at [137, 173] on link at bounding box center [133, 174] width 93 height 23
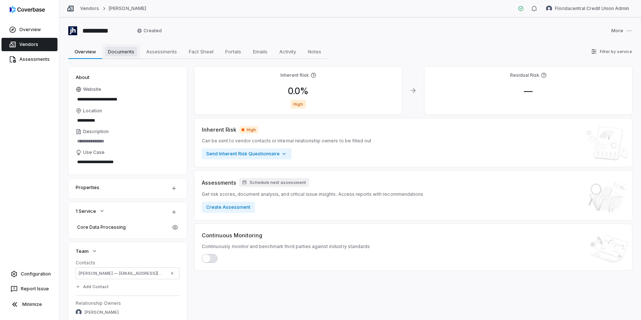
click at [129, 53] on span "Documents" at bounding box center [121, 52] width 32 height 10
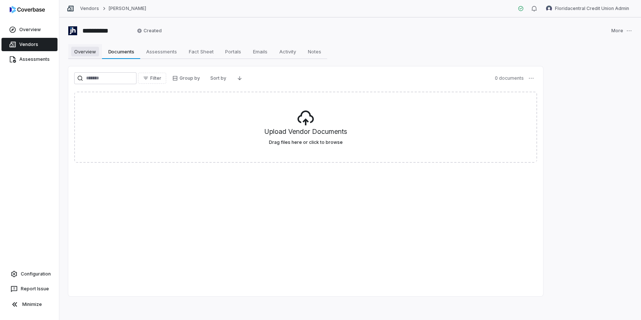
click at [86, 53] on span "Overview" at bounding box center [85, 52] width 28 height 10
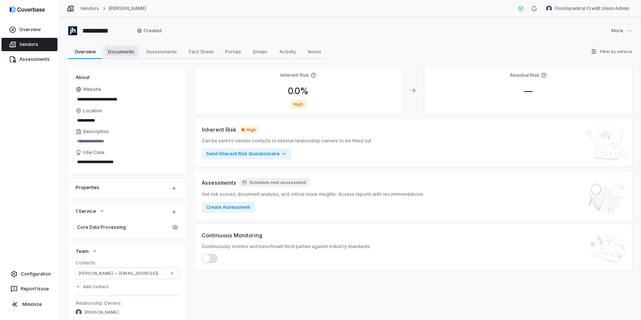
click at [120, 55] on span "Documents" at bounding box center [121, 52] width 32 height 10
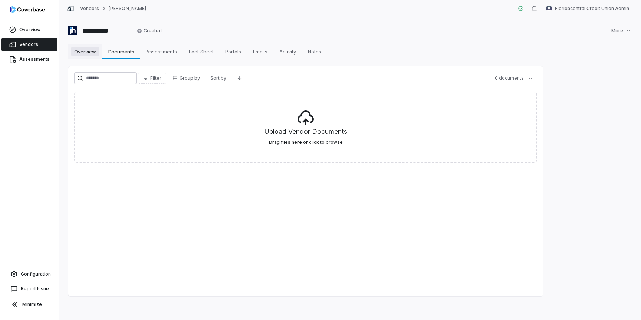
click at [86, 53] on span "Overview" at bounding box center [85, 52] width 28 height 10
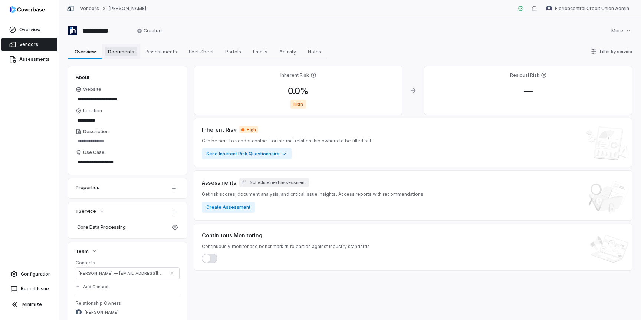
click at [128, 53] on span "Documents" at bounding box center [121, 52] width 32 height 10
type textarea "*"
